Goal: Navigation & Orientation: Find specific page/section

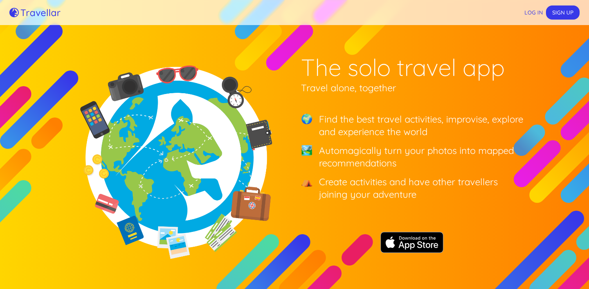
click at [414, 239] on img at bounding box center [411, 242] width 63 height 21
click at [39, 14] on h5 "Travellar" at bounding box center [40, 12] width 40 height 9
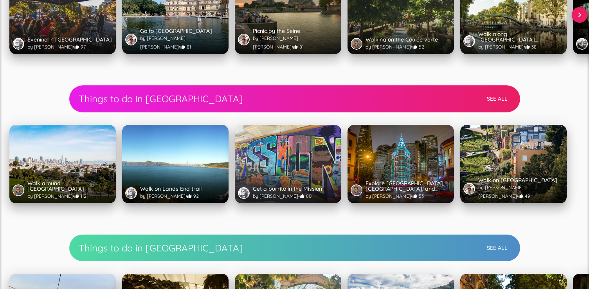
scroll to position [676, 0]
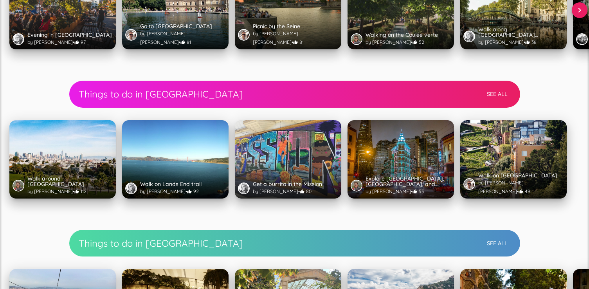
click at [494, 92] on button "See All" at bounding box center [496, 94] width 27 height 14
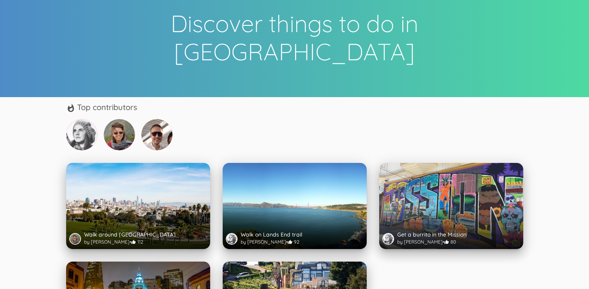
scroll to position [35, 0]
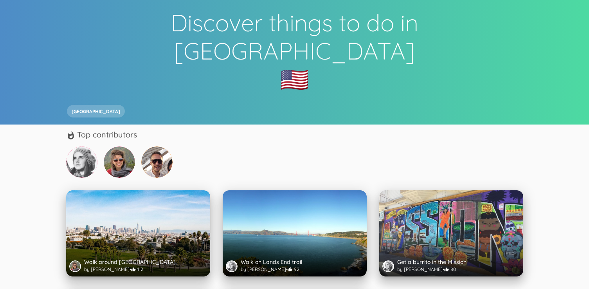
click at [157, 146] on img at bounding box center [156, 161] width 31 height 31
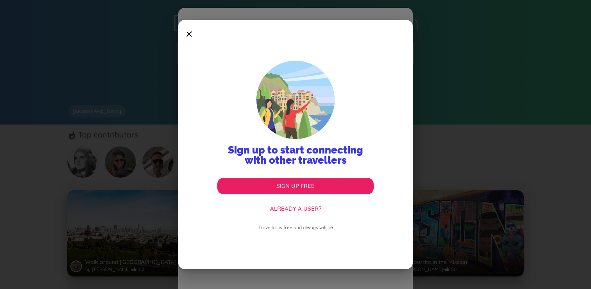
click at [188, 33] on icon at bounding box center [189, 34] width 22 height 22
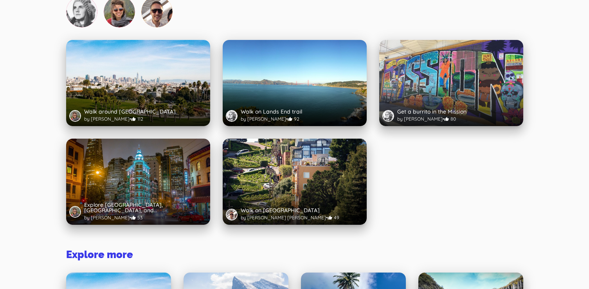
scroll to position [181, 0]
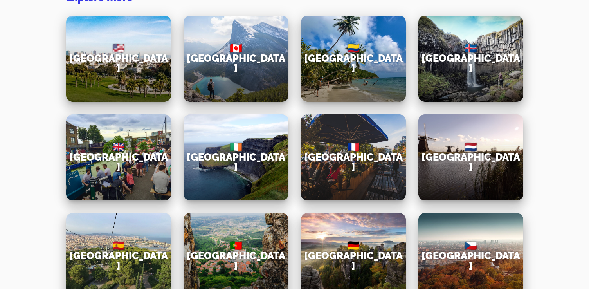
click at [349, 142] on h3 "🇫🇷 [GEOGRAPHIC_DATA]" at bounding box center [353, 157] width 99 height 30
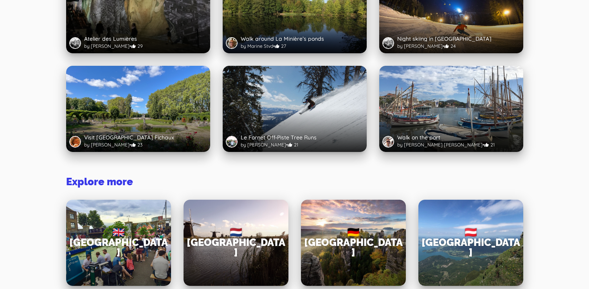
scroll to position [1277, 0]
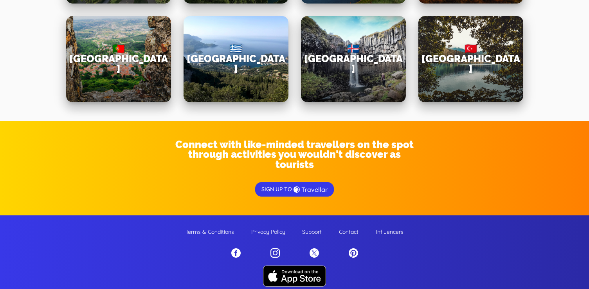
click at [353, 228] on p "Contact" at bounding box center [349, 232] width 20 height 8
